Goal: Task Accomplishment & Management: Manage account settings

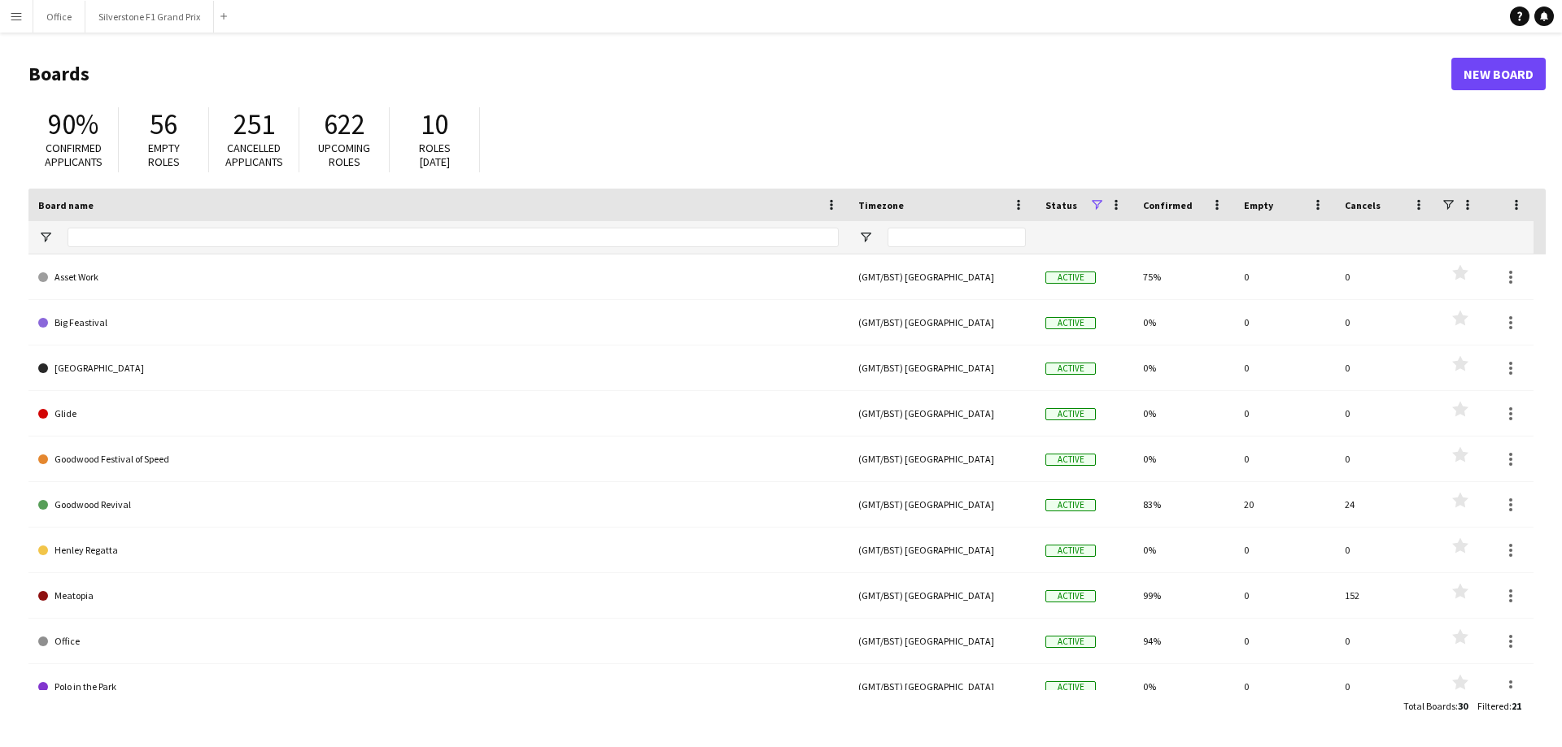
click at [26, 19] on button "Menu" at bounding box center [16, 16] width 33 height 33
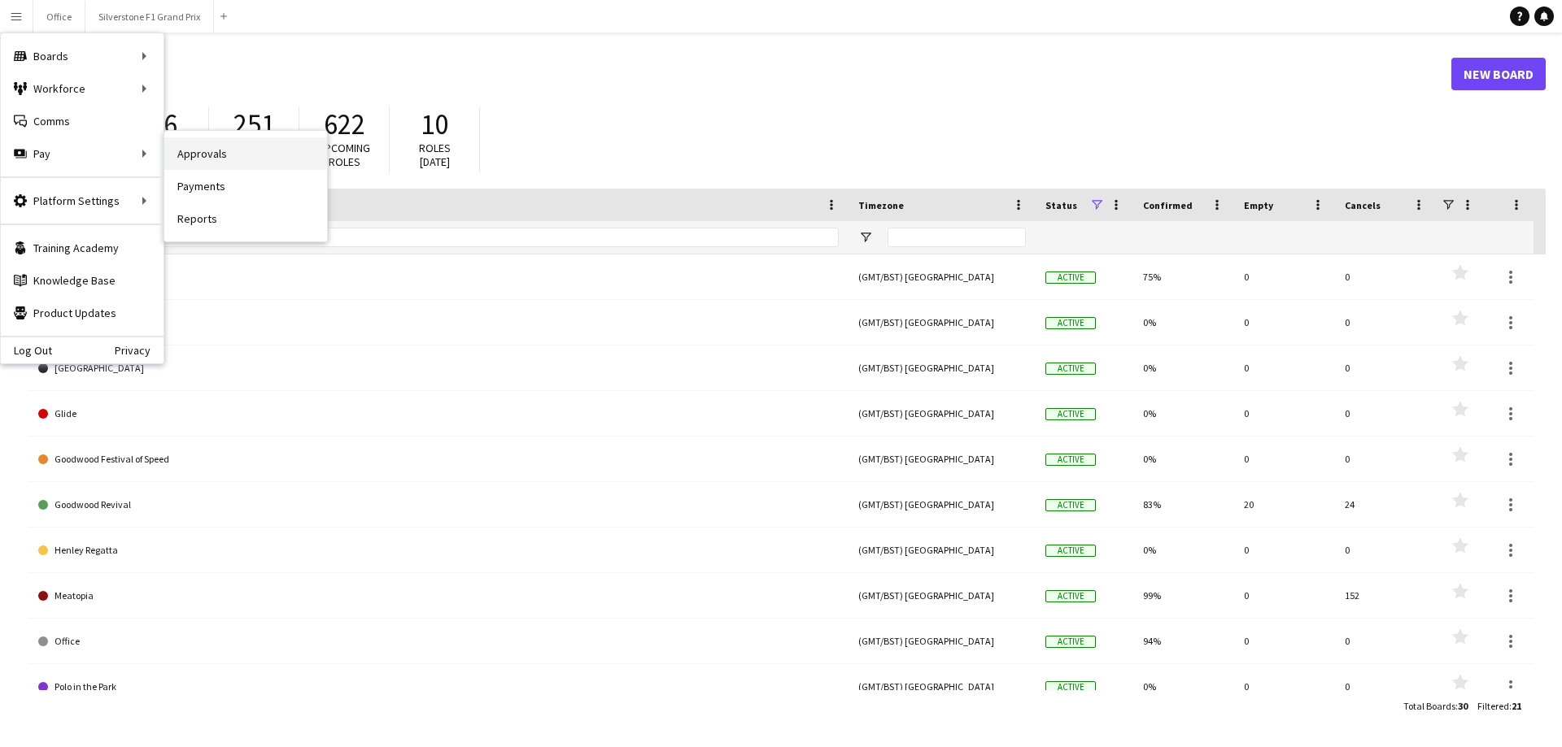
click at [191, 150] on link "Approvals" at bounding box center [245, 153] width 163 height 33
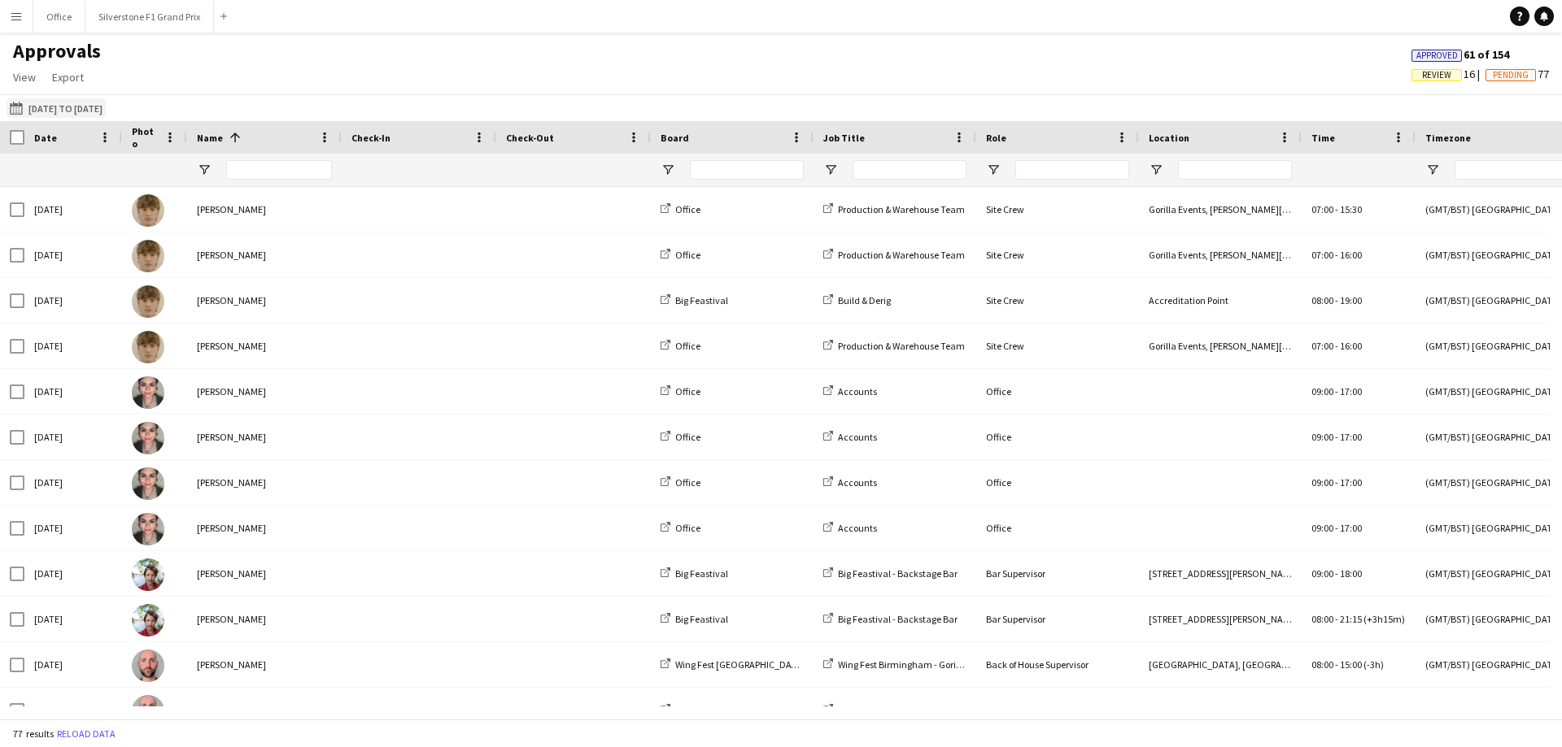
click at [81, 109] on button "18-08-2025 to 21-08-2025 18-08-2025 to 21-08-2025" at bounding box center [56, 108] width 99 height 20
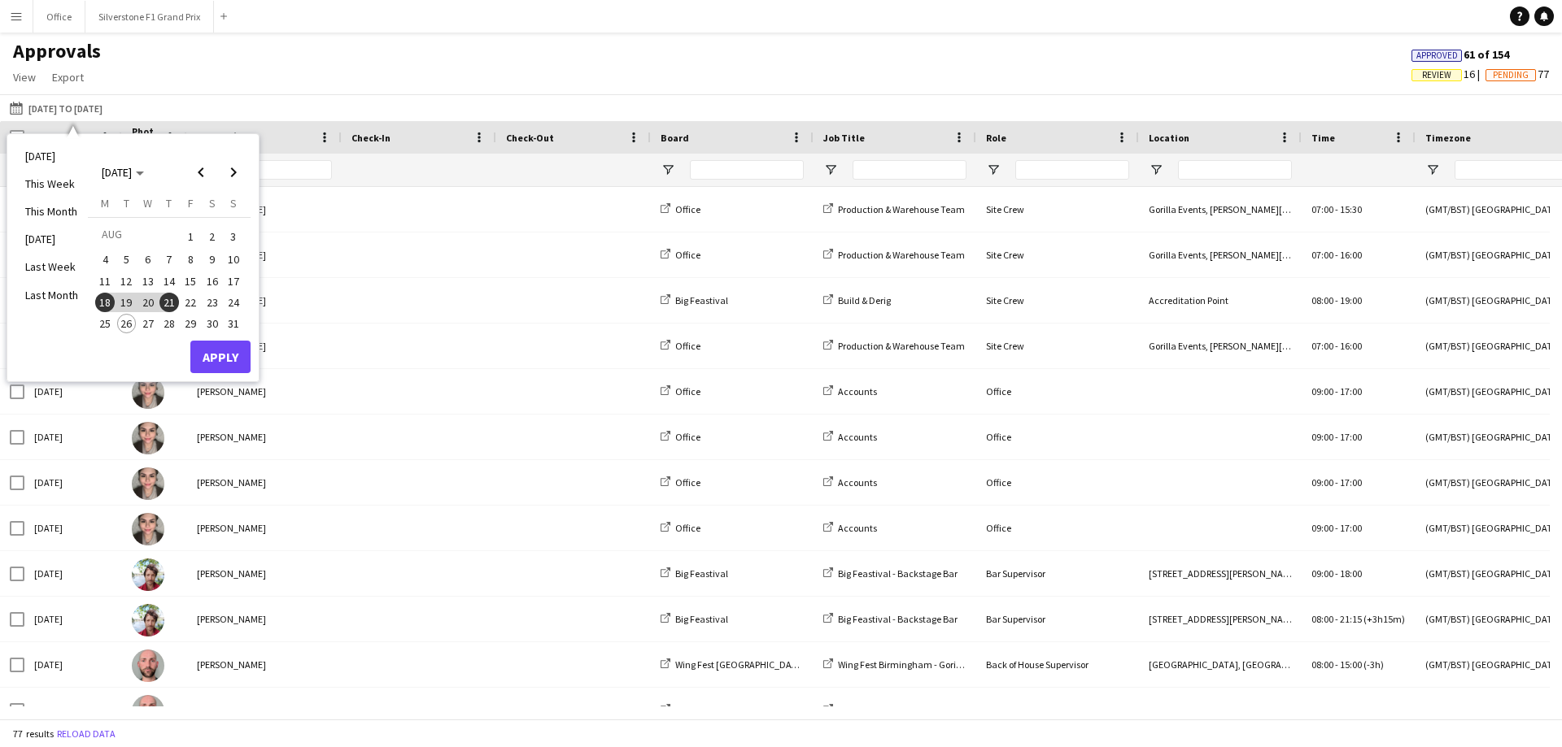
click at [189, 303] on span "22" at bounding box center [191, 303] width 20 height 20
click at [236, 357] on button "Apply" at bounding box center [220, 357] width 60 height 33
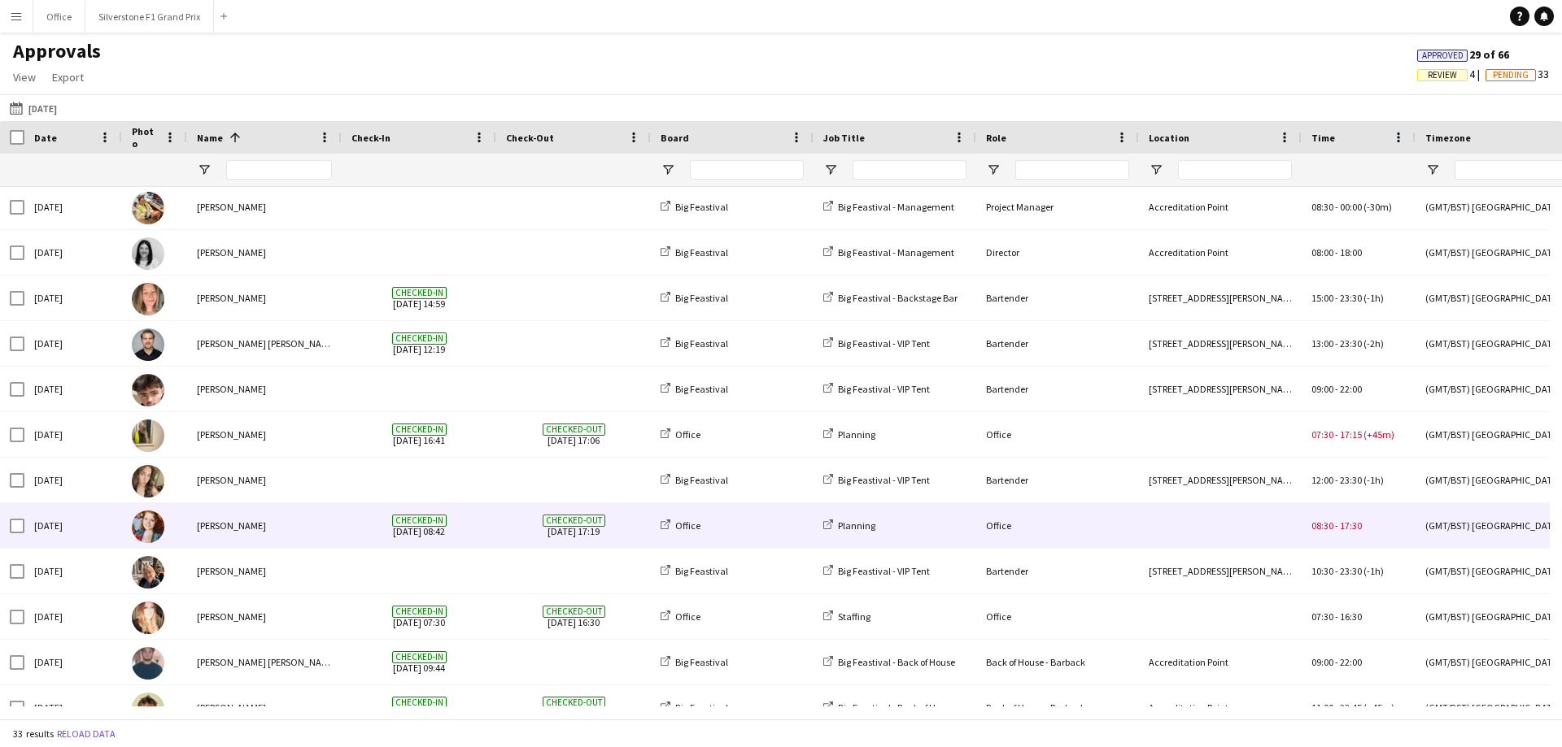
scroll to position [813, 0]
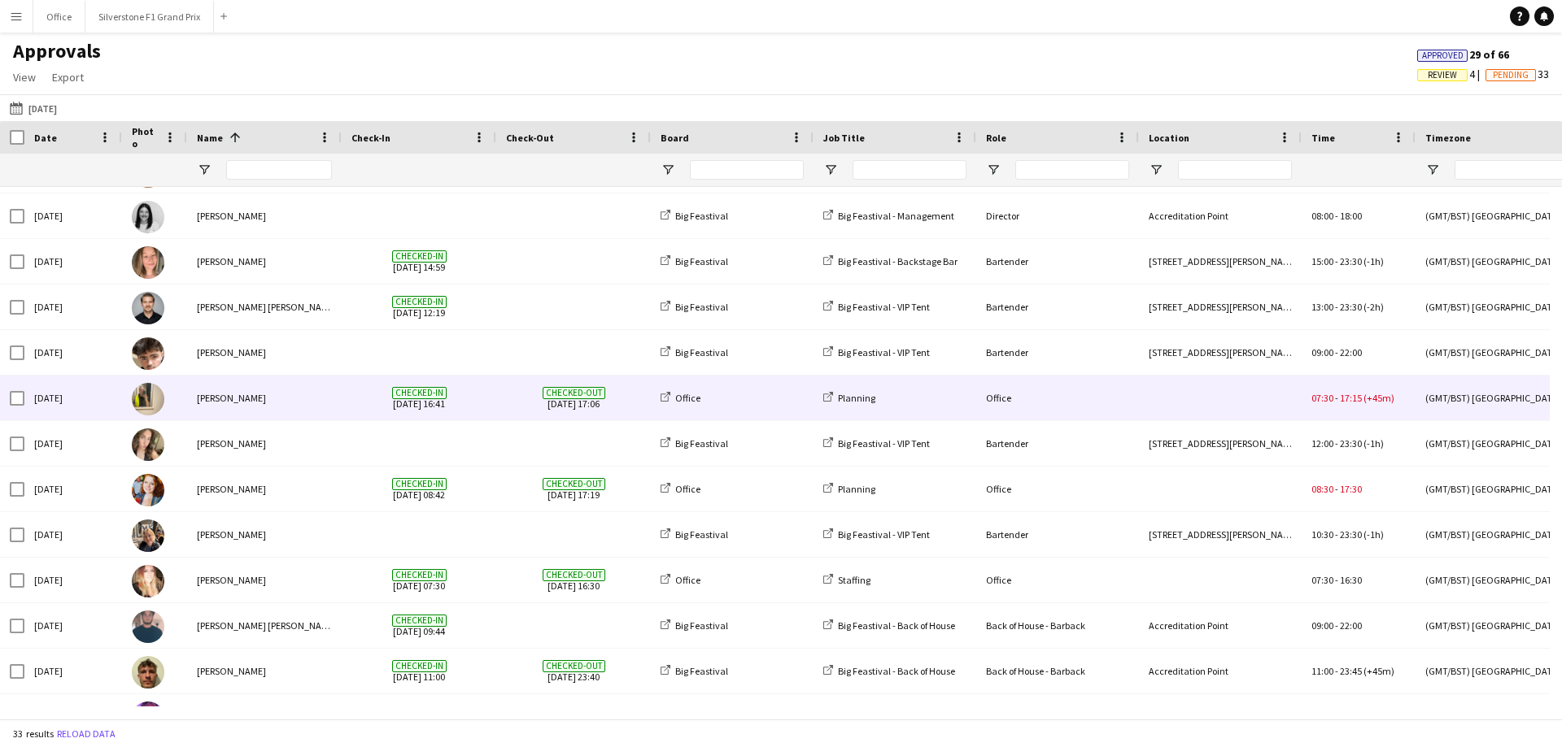
click at [574, 398] on span "Checked-out 22-08-2025 17:06" at bounding box center [573, 398] width 135 height 45
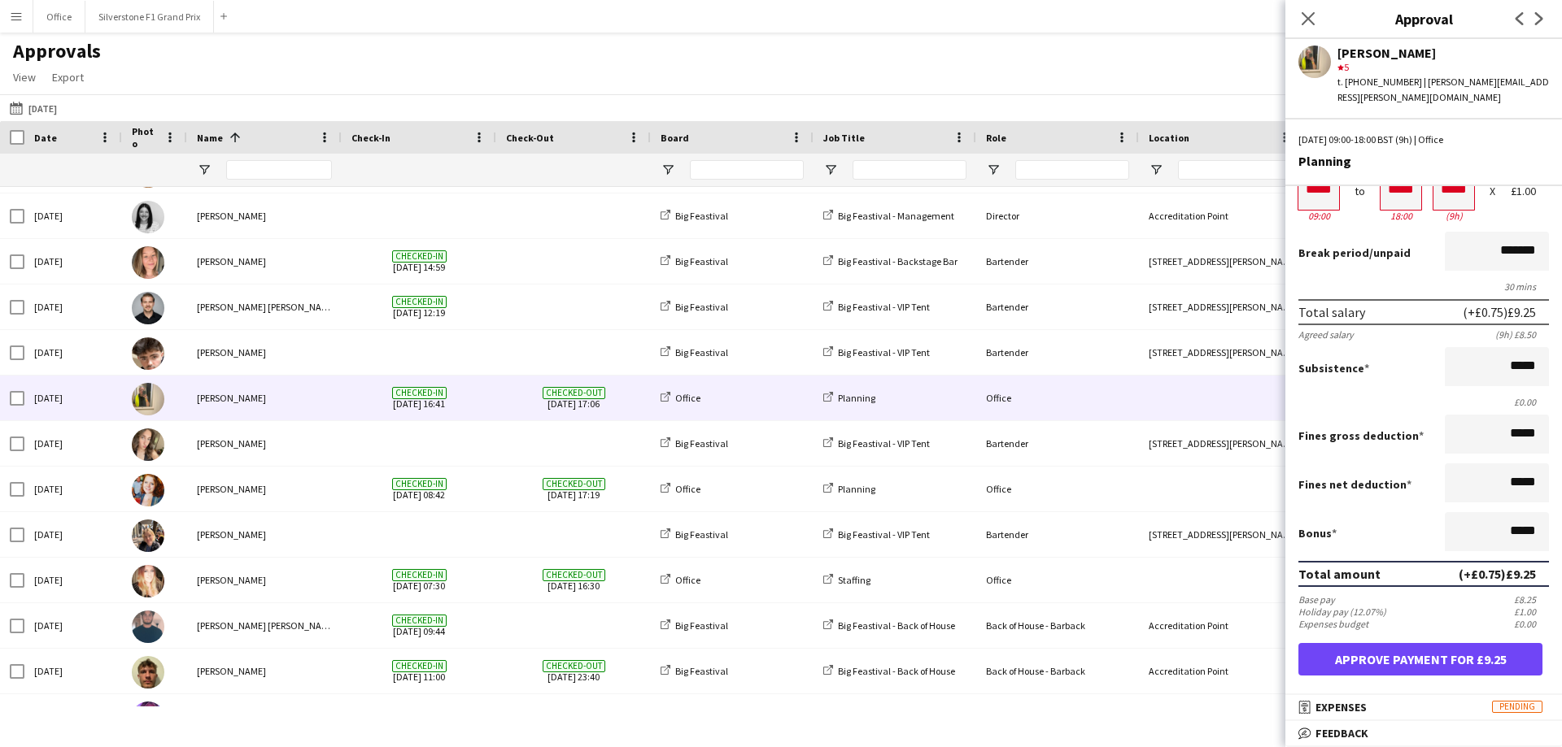
scroll to position [0, 0]
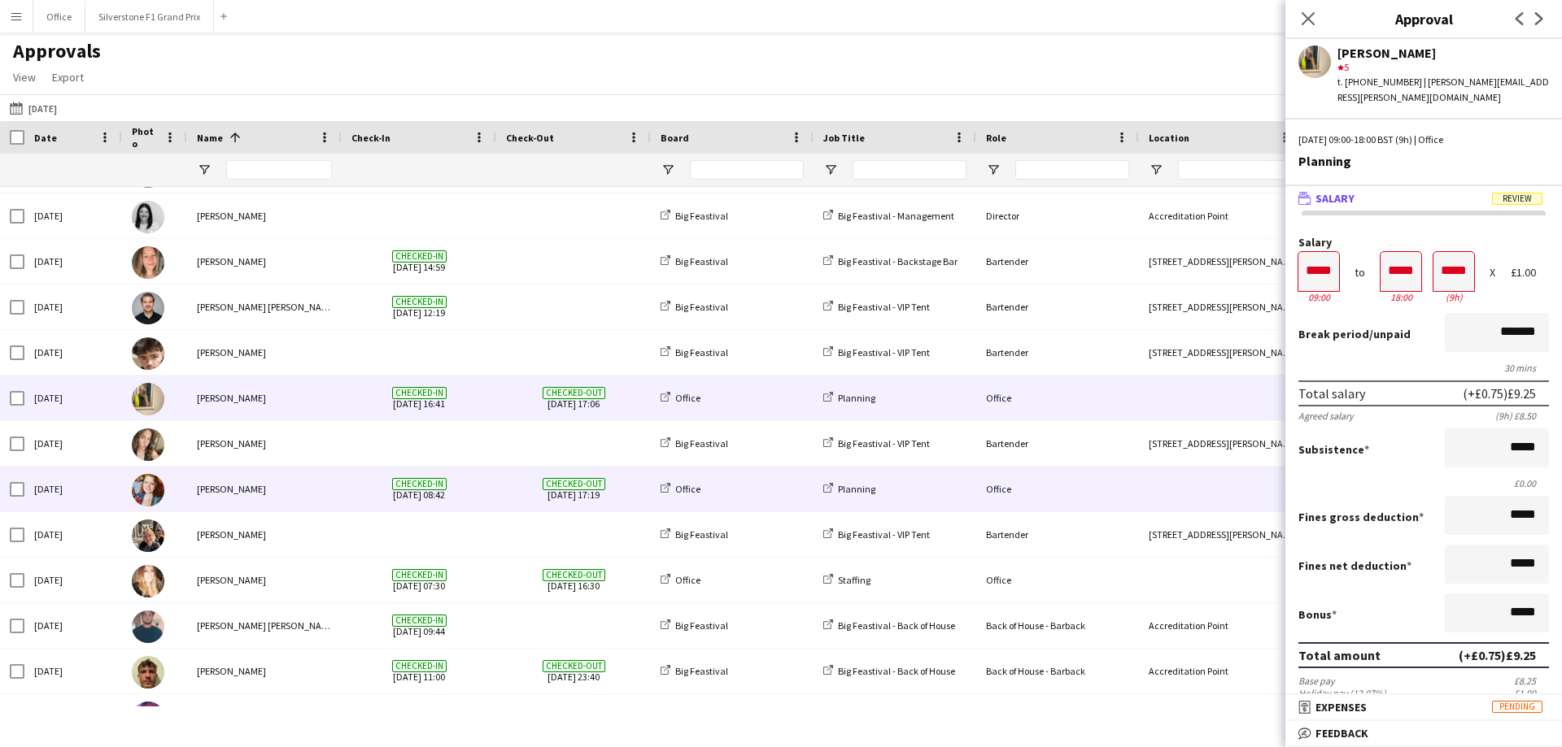
click at [543, 487] on span "Checked-out" at bounding box center [573, 484] width 63 height 12
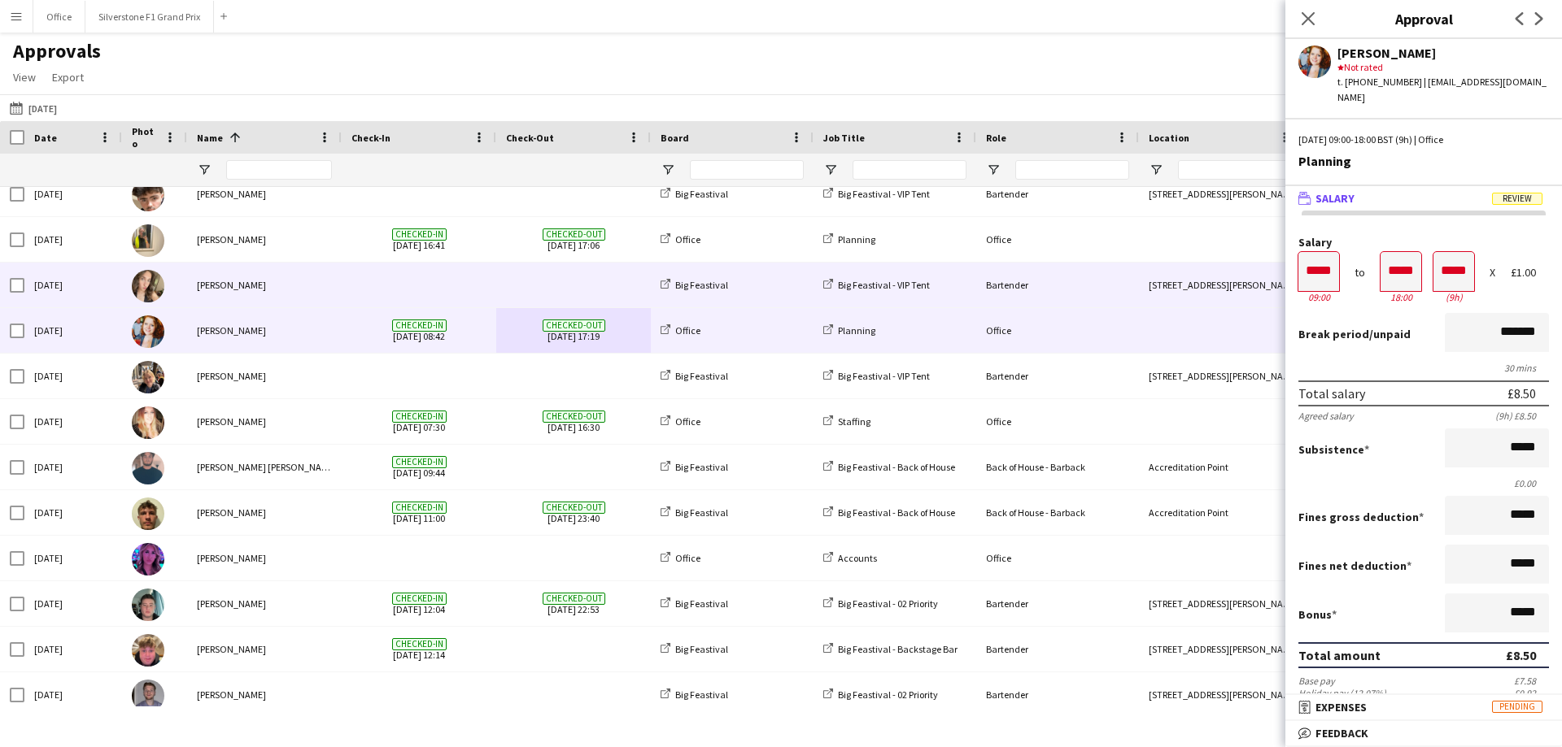
scroll to position [976, 0]
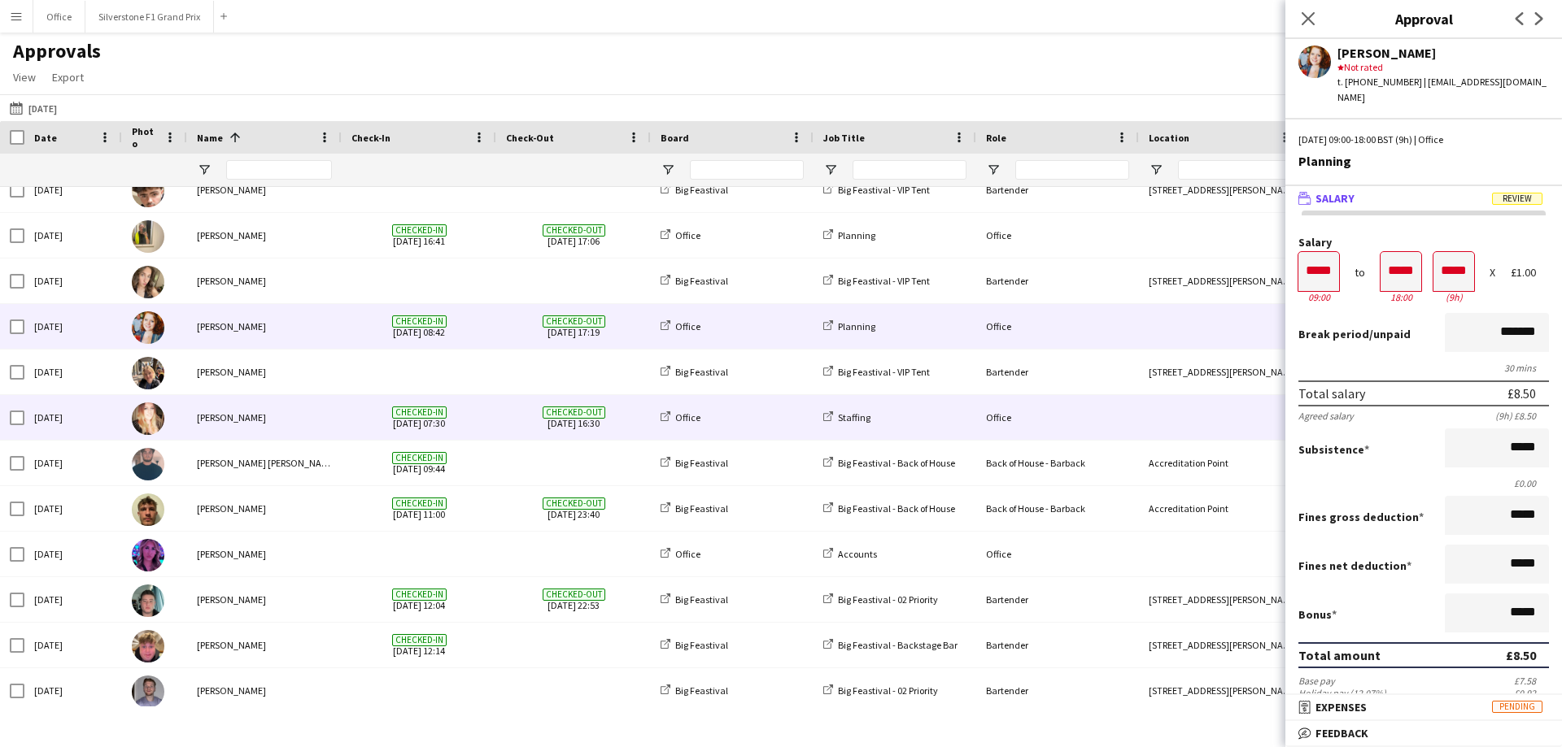
click at [464, 424] on span "Checked-in 22-08-2025 07:30" at bounding box center [418, 417] width 135 height 45
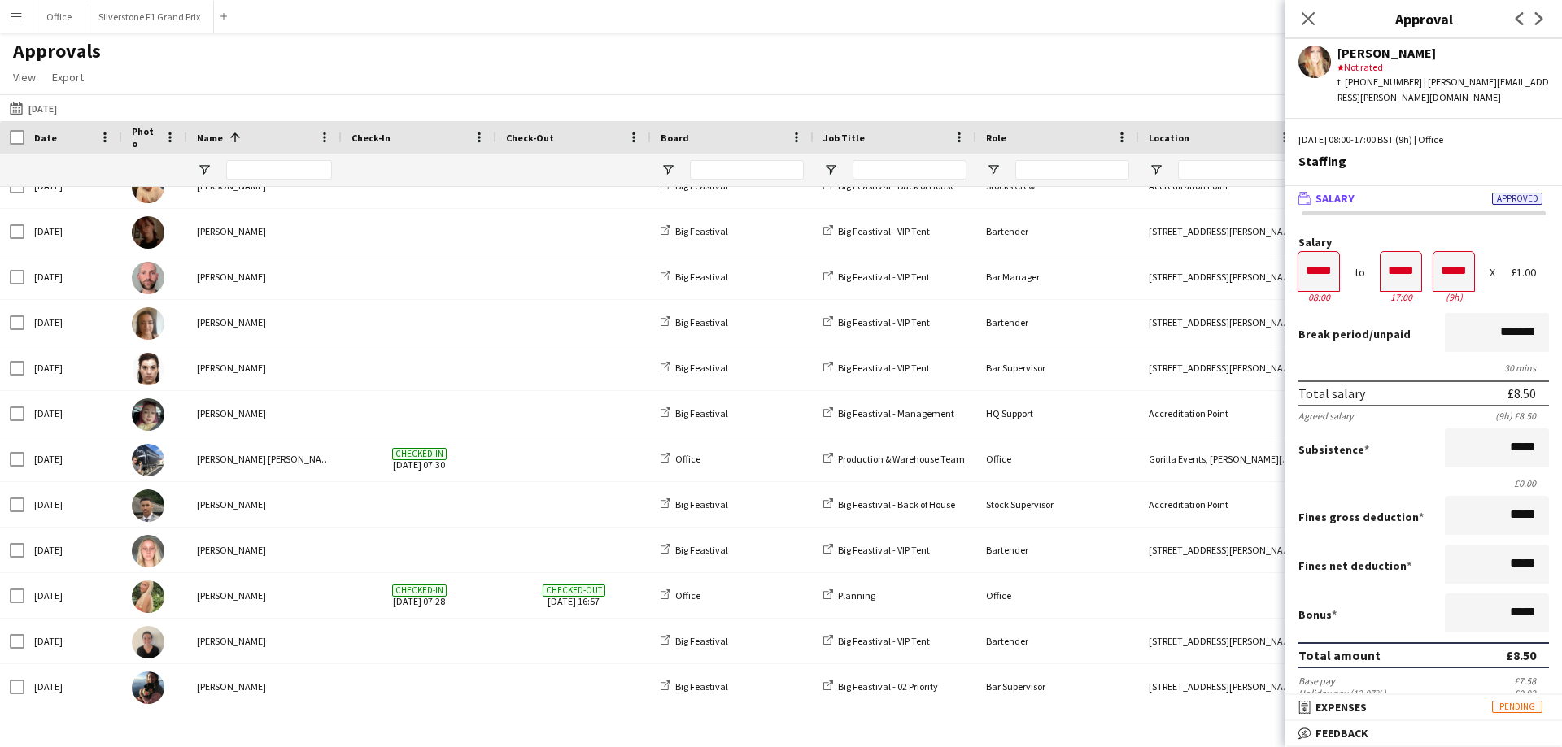
scroll to position [108, 0]
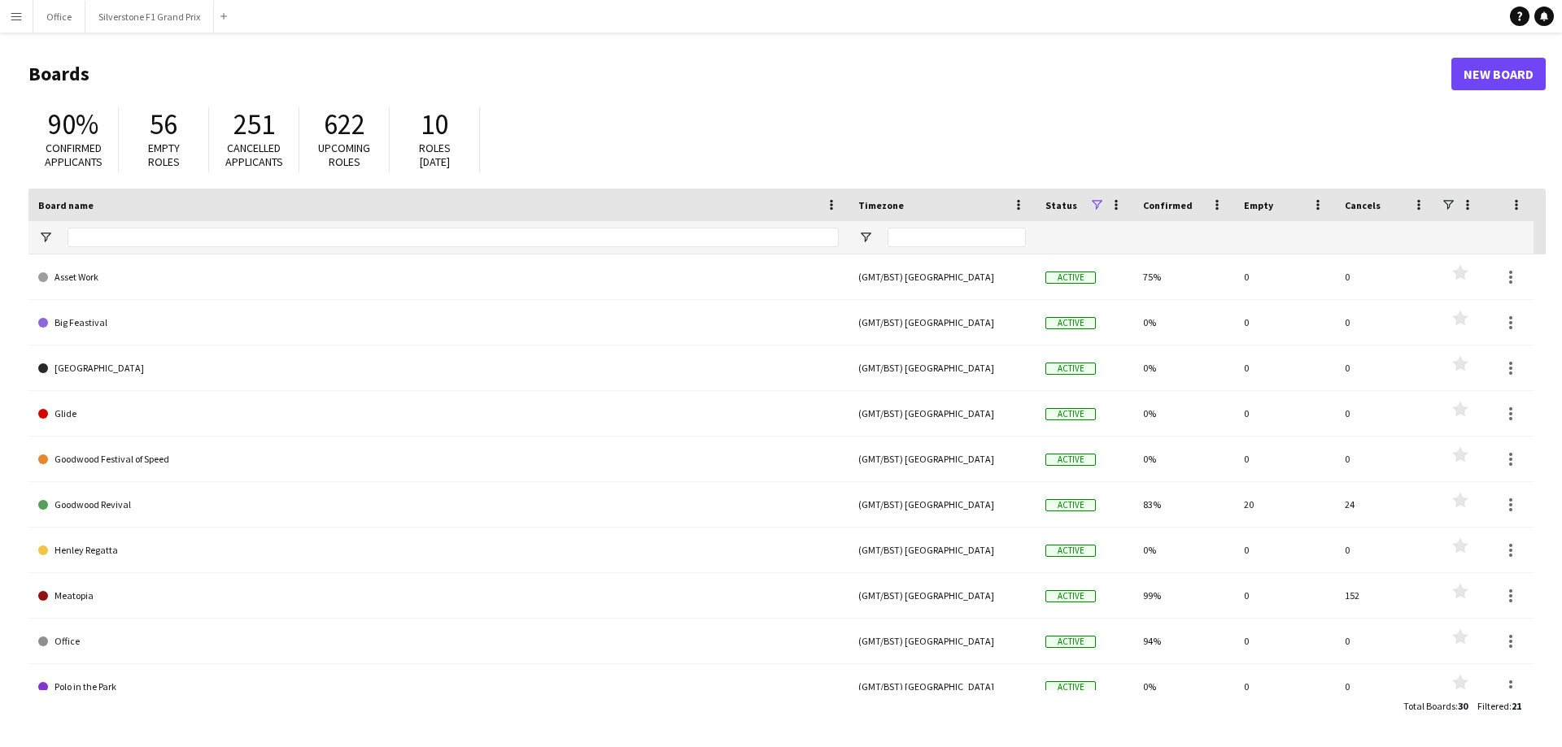
click at [16, 23] on button "Menu" at bounding box center [16, 16] width 33 height 33
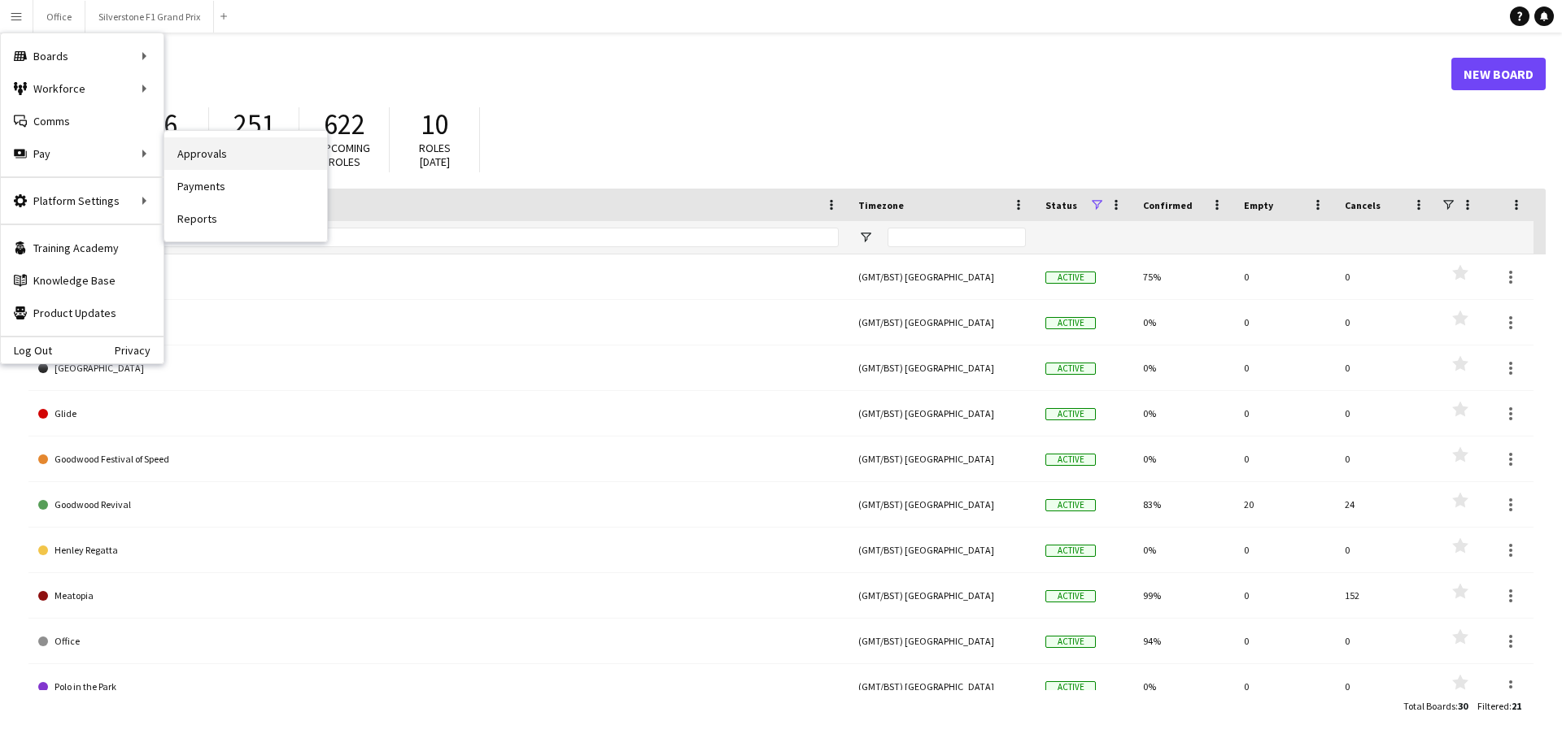
click at [198, 157] on link "Approvals" at bounding box center [245, 153] width 163 height 33
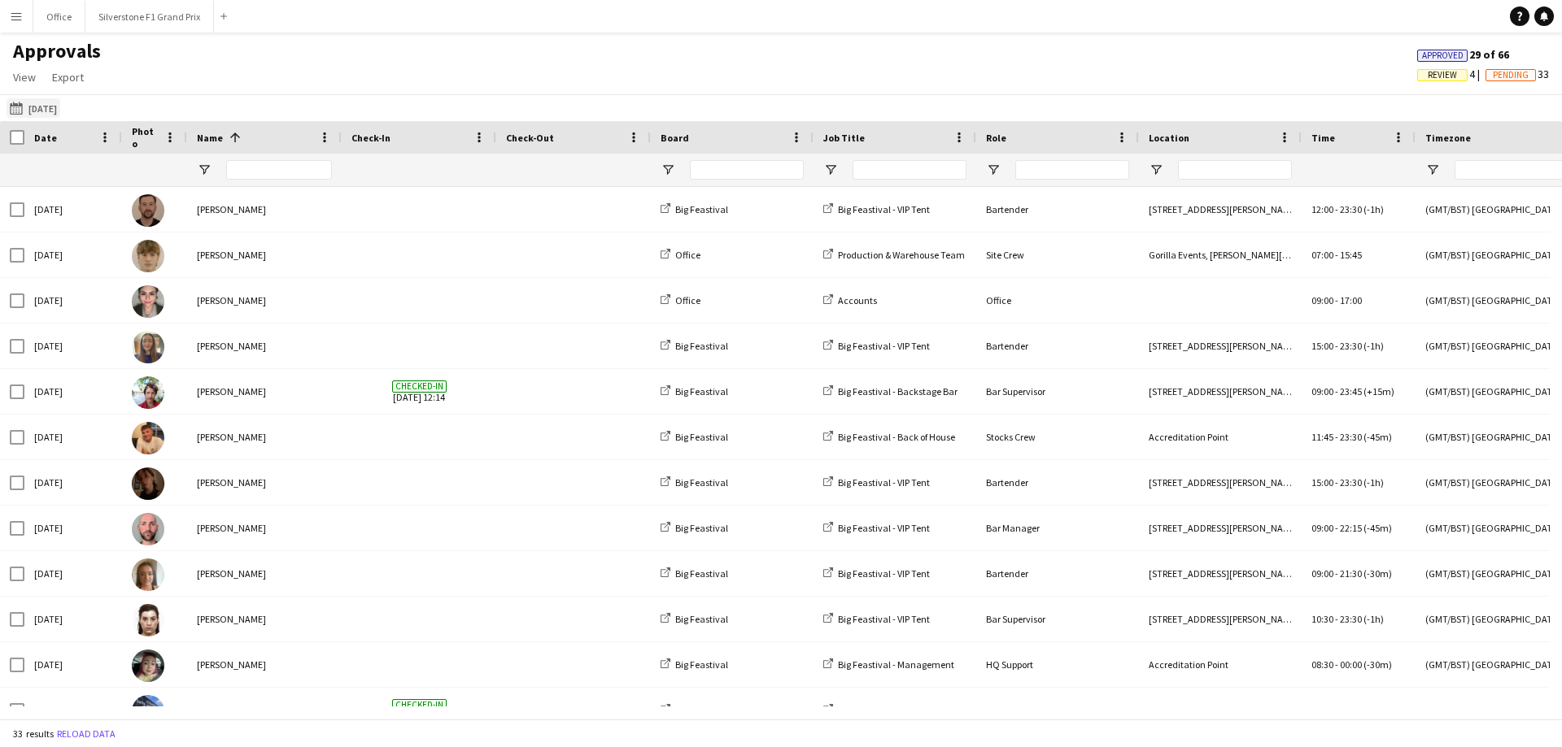
click at [60, 108] on button "[DATE] [DATE]" at bounding box center [34, 108] width 54 height 20
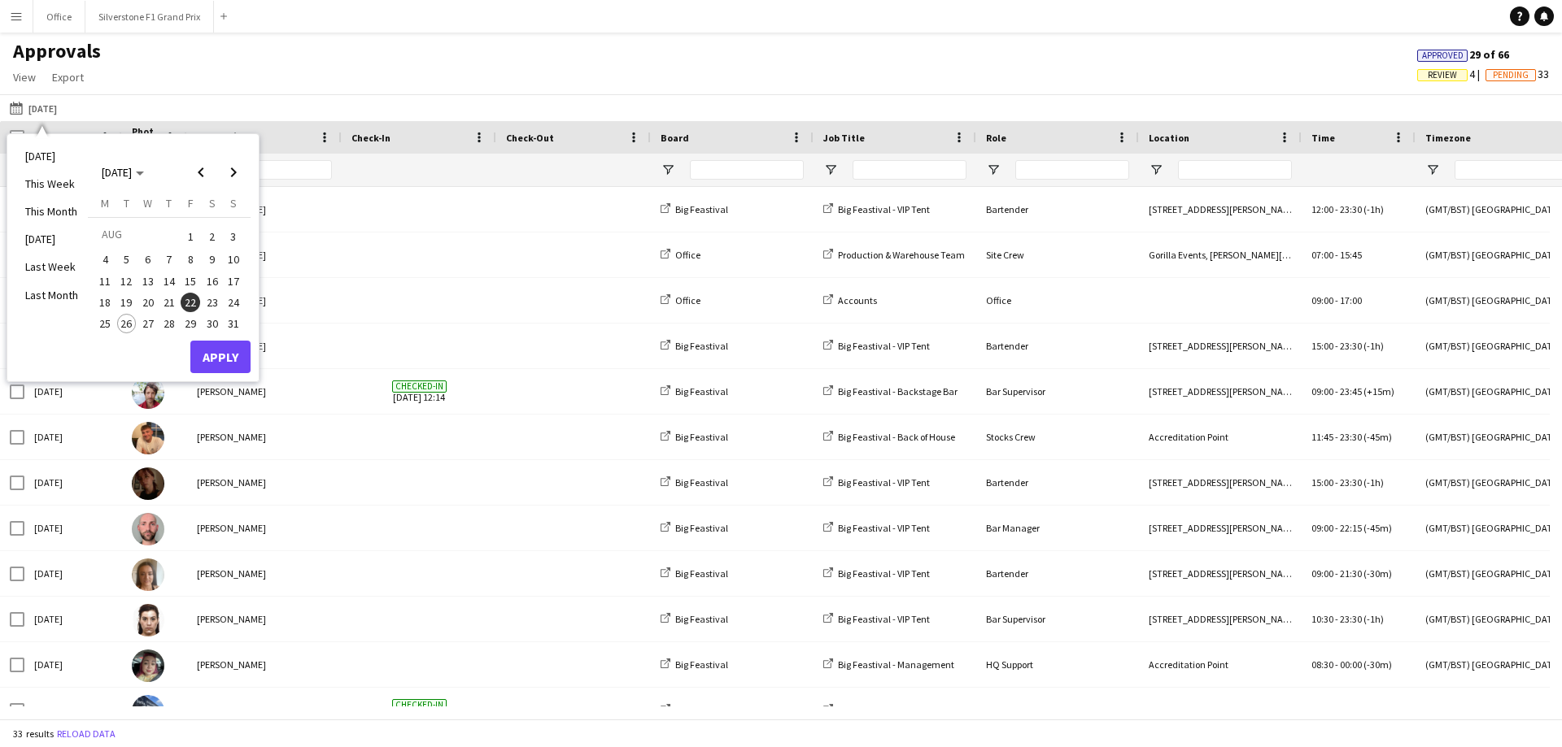
click at [104, 300] on span "18" at bounding box center [105, 303] width 20 height 20
click at [187, 304] on span "22" at bounding box center [191, 303] width 20 height 20
click at [222, 362] on button "Apply" at bounding box center [220, 357] width 60 height 33
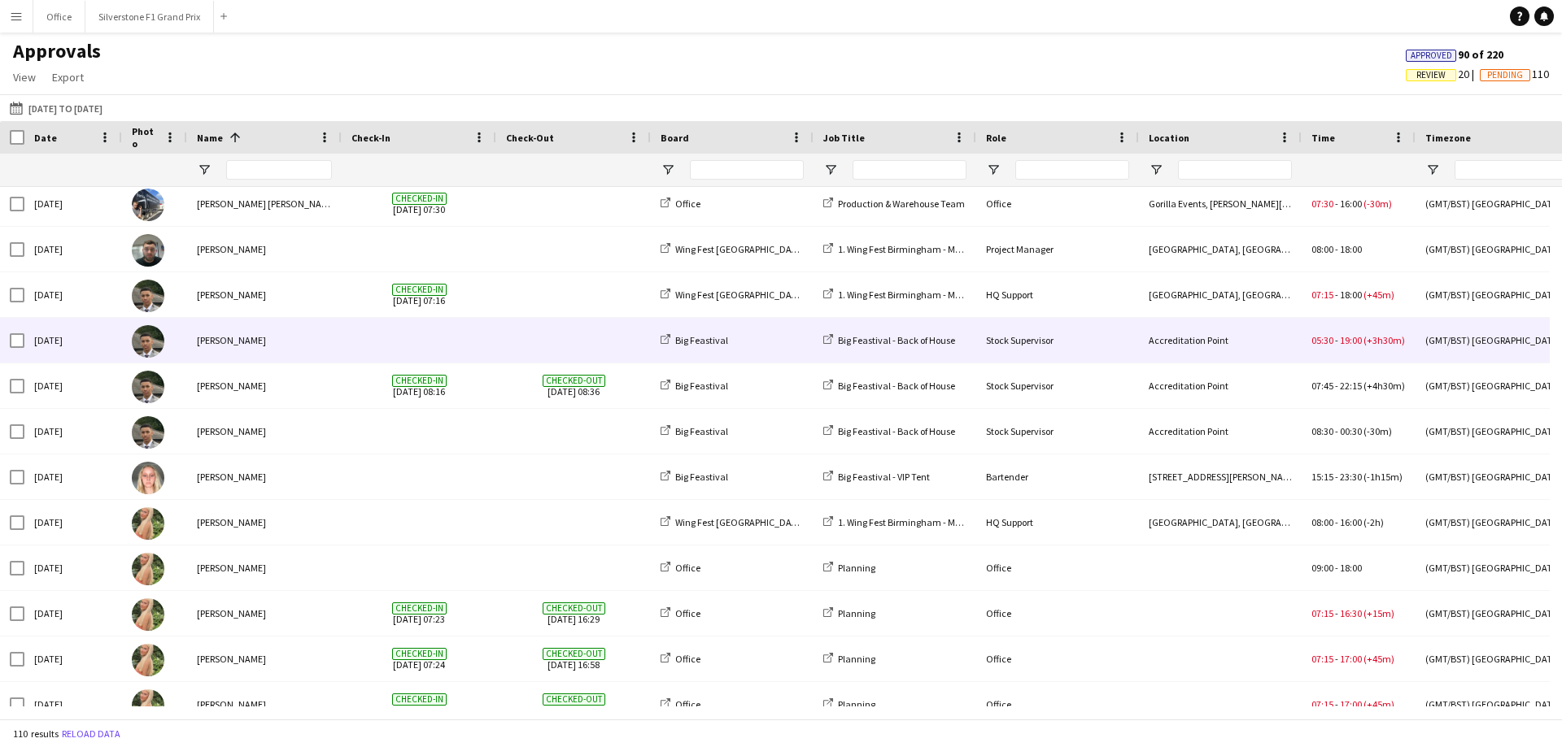
scroll to position [1789, 0]
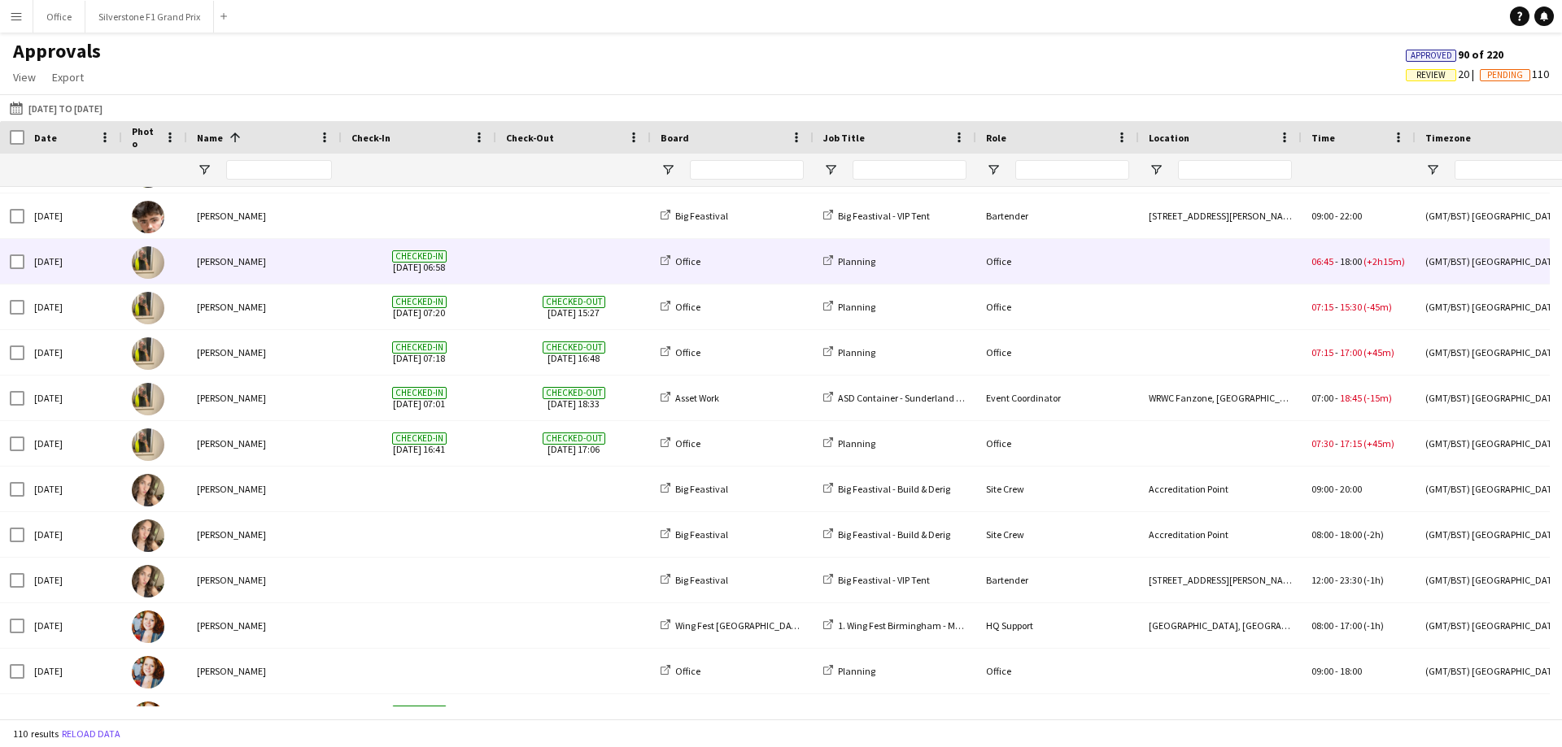
click at [252, 264] on div "[PERSON_NAME]" at bounding box center [264, 261] width 155 height 45
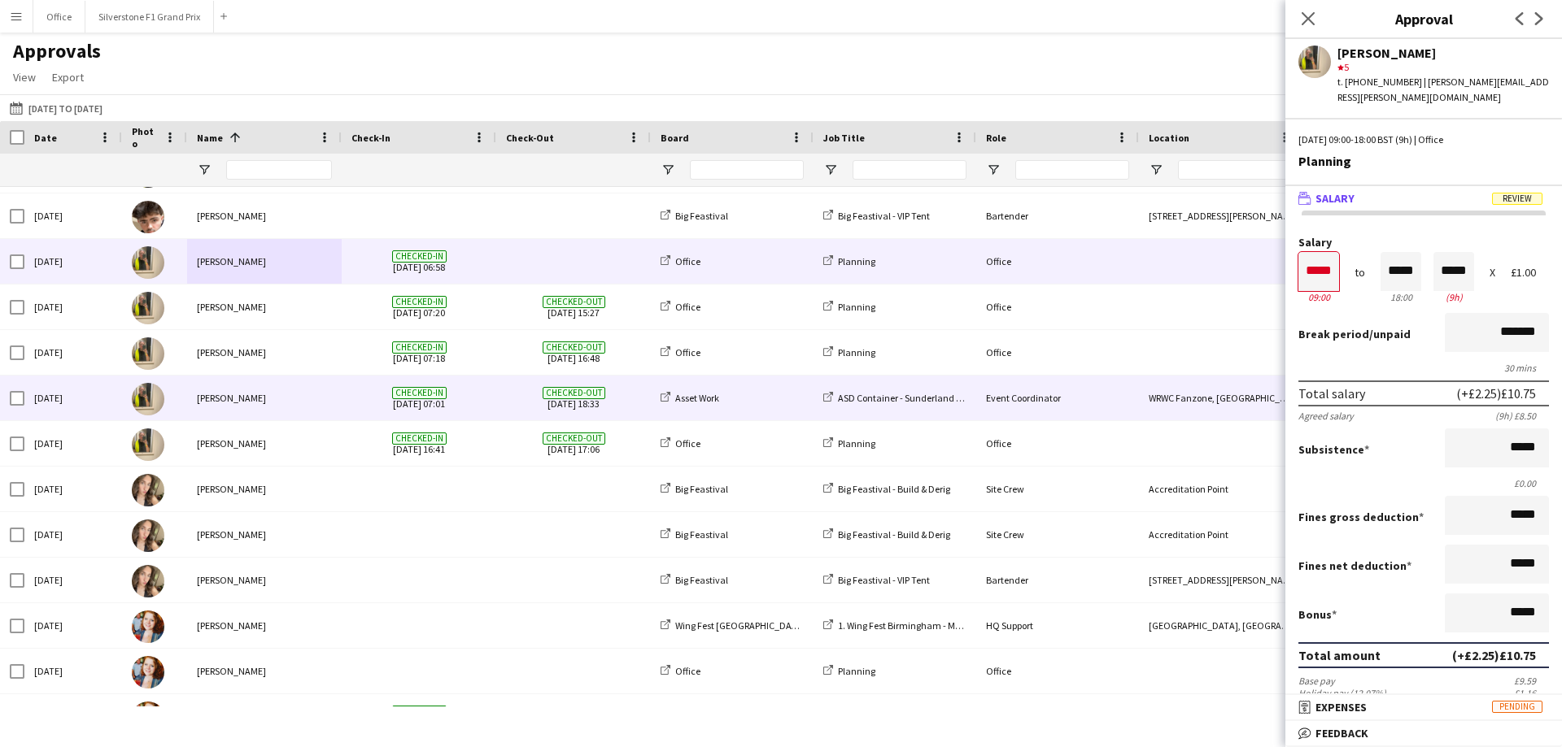
click at [271, 399] on div "[PERSON_NAME]" at bounding box center [264, 398] width 155 height 45
